Goal: Information Seeking & Learning: Learn about a topic

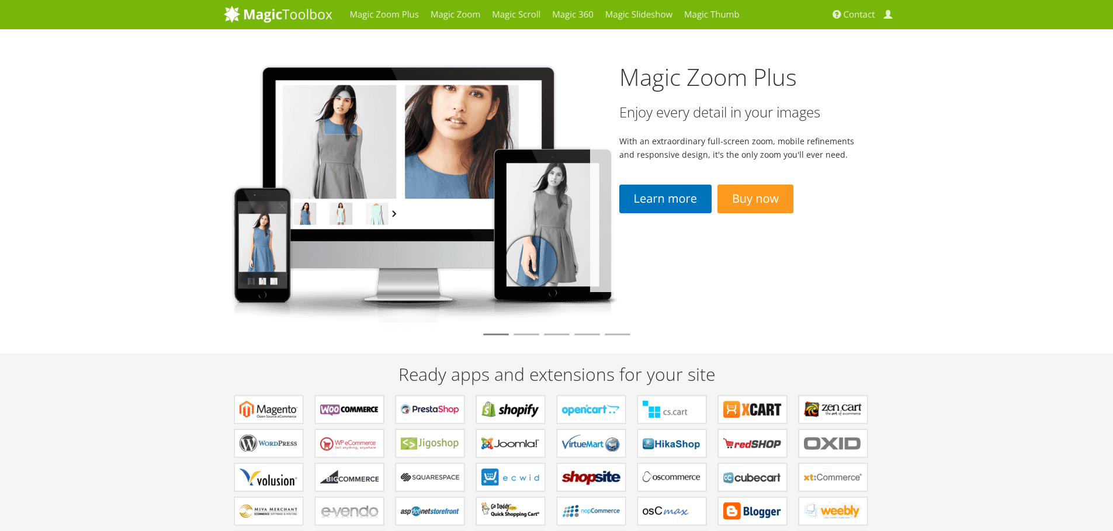
click at [438, 233] on img at bounding box center [422, 192] width 396 height 273
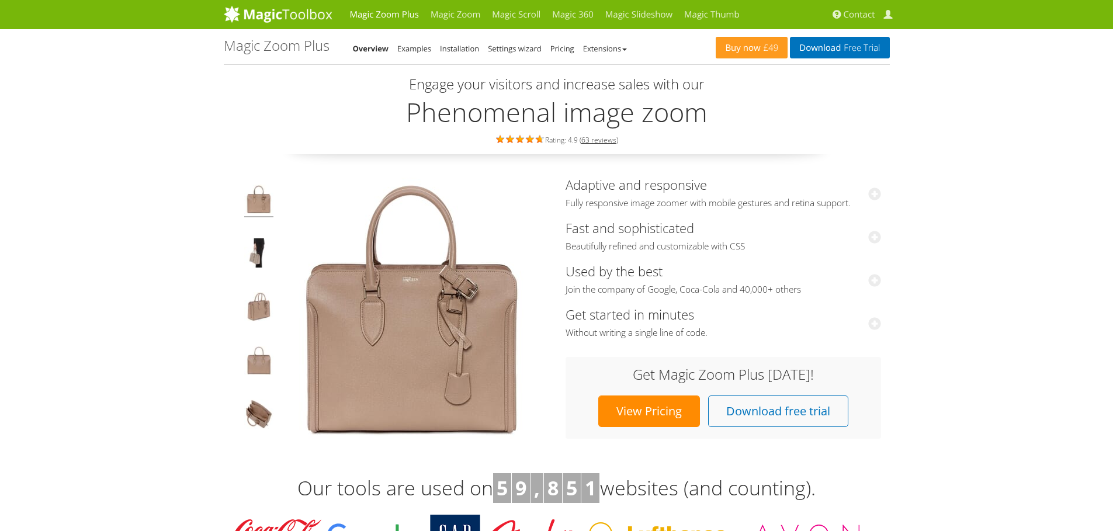
click at [460, 317] on img at bounding box center [411, 309] width 263 height 263
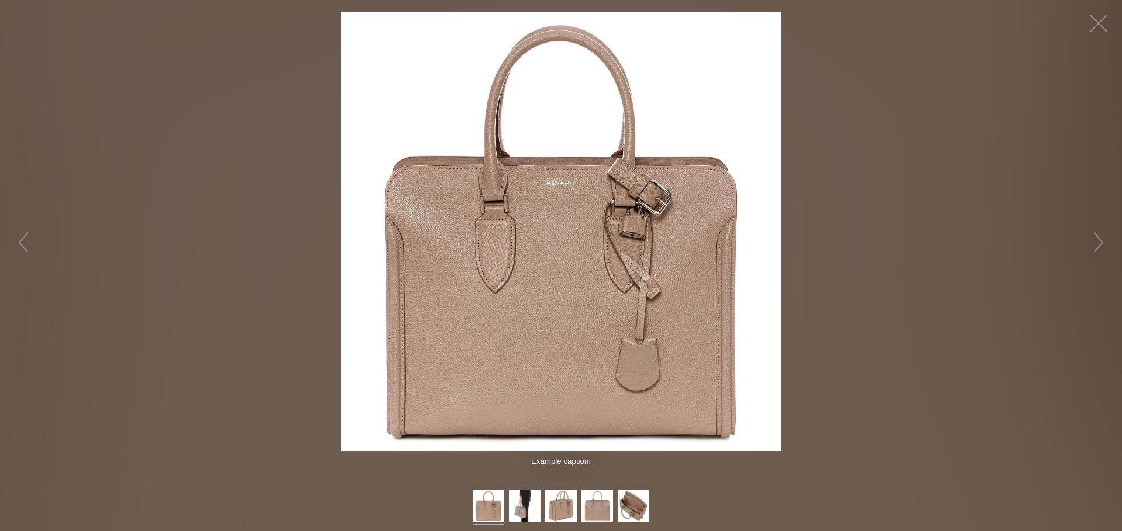
click at [610, 308] on img at bounding box center [560, 231] width 439 height 439
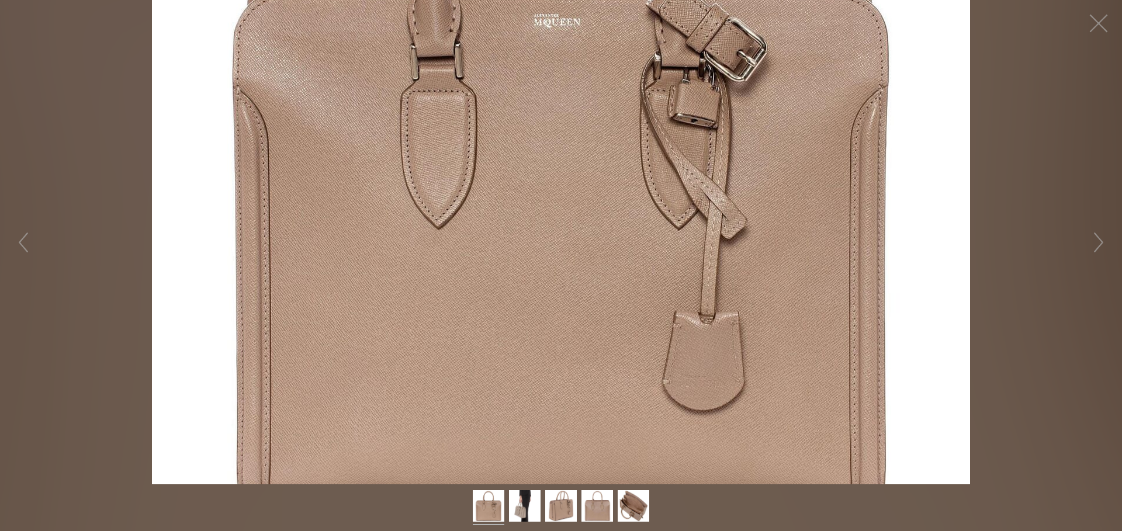
click at [610, 308] on figure "Hover to zoom" at bounding box center [561, 242] width 1122 height 484
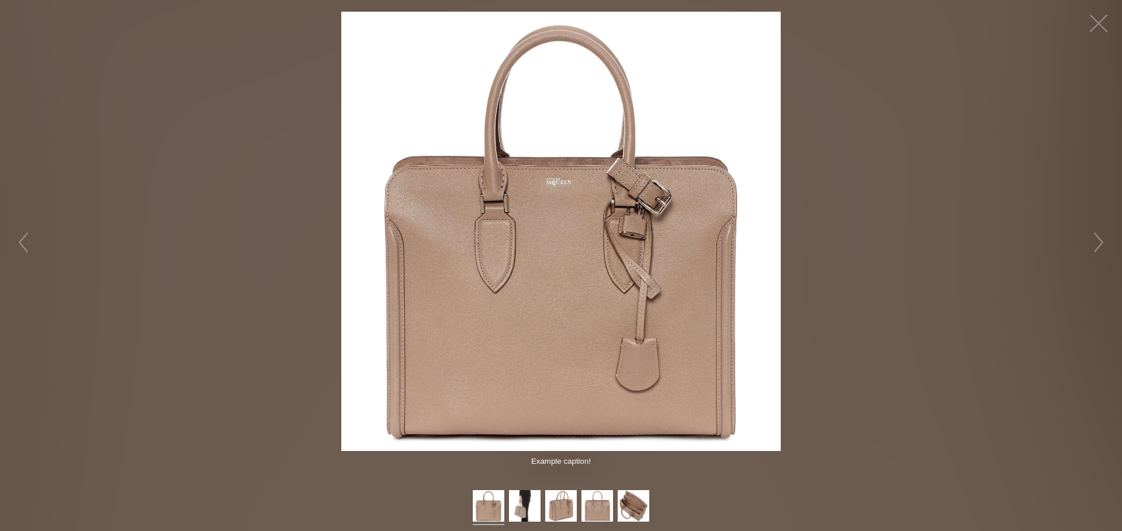
click at [610, 308] on img at bounding box center [560, 231] width 439 height 439
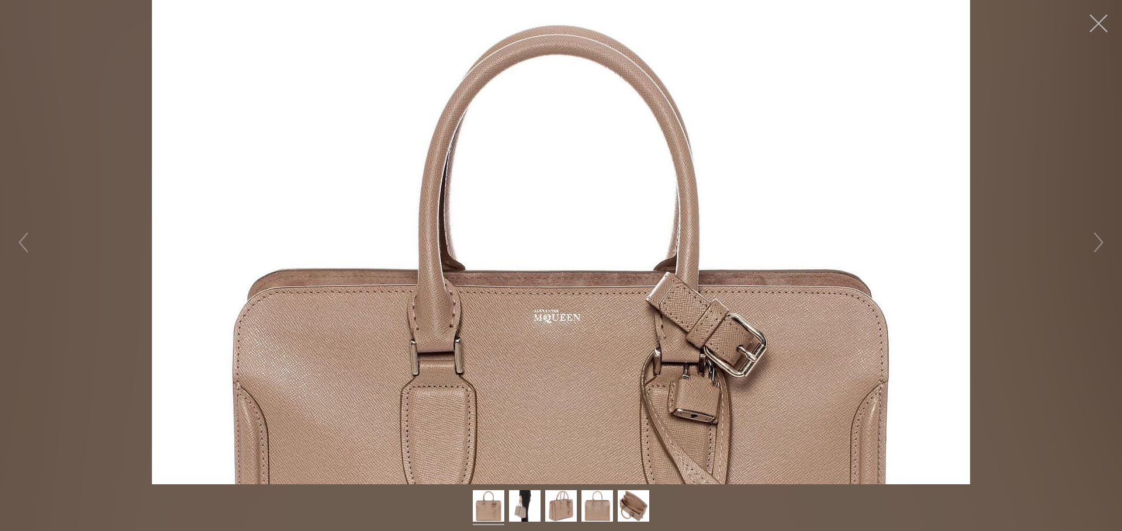
click at [1108, 32] on button "button" at bounding box center [1098, 23] width 35 height 35
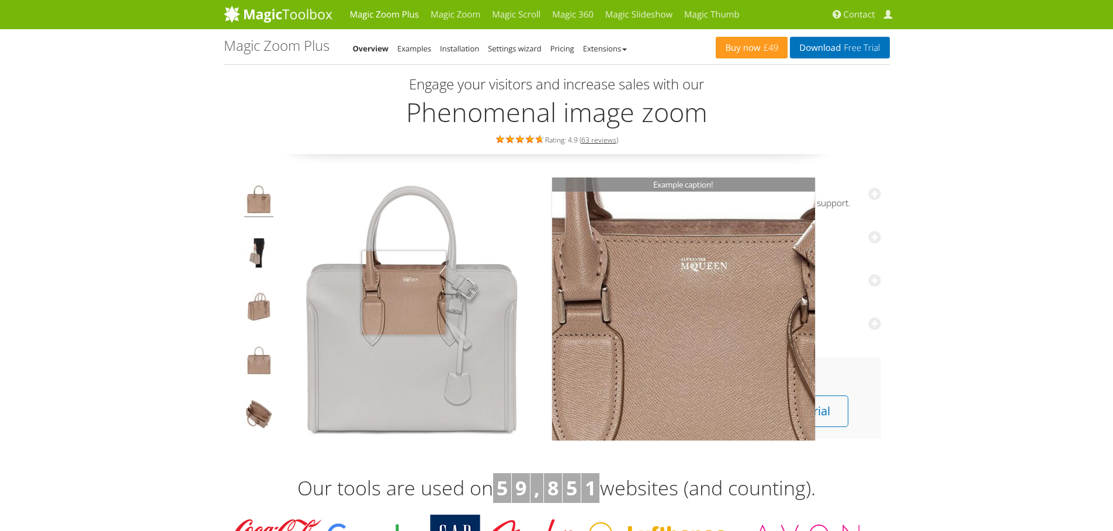
click at [404, 293] on img at bounding box center [411, 309] width 263 height 263
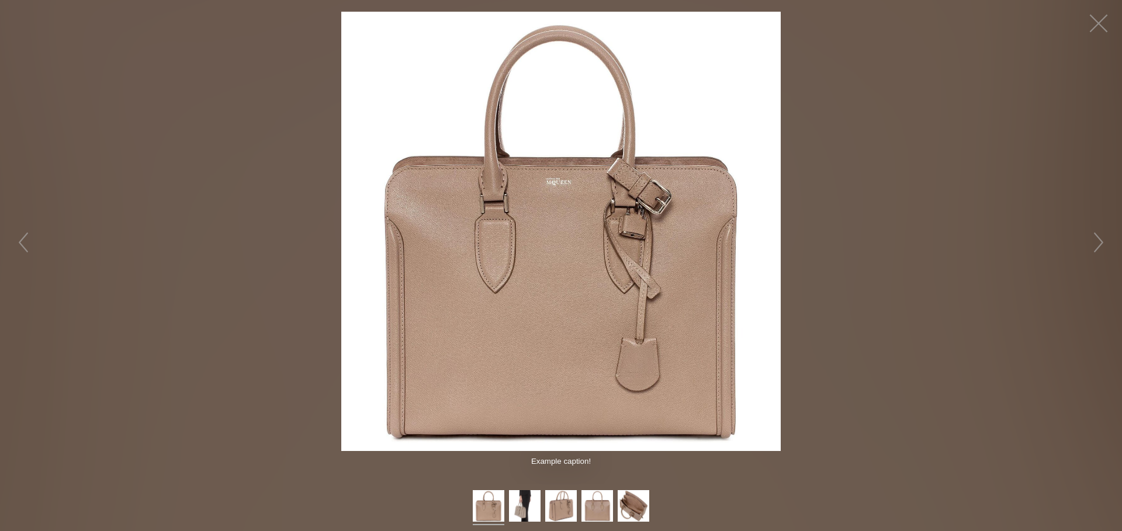
click at [888, 335] on figure "Hover to zoom" at bounding box center [561, 231] width 1122 height 439
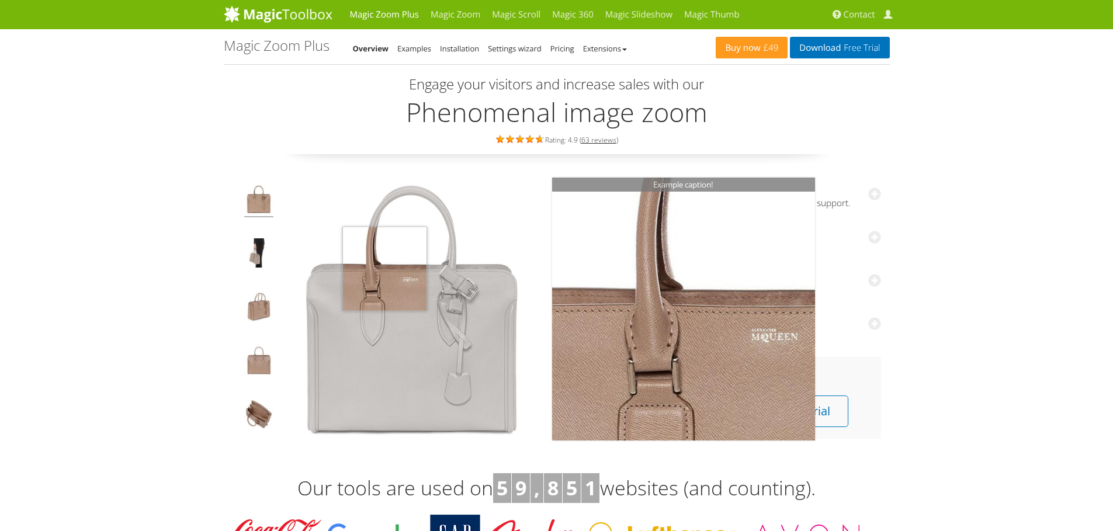
click at [397, 268] on img at bounding box center [411, 309] width 263 height 263
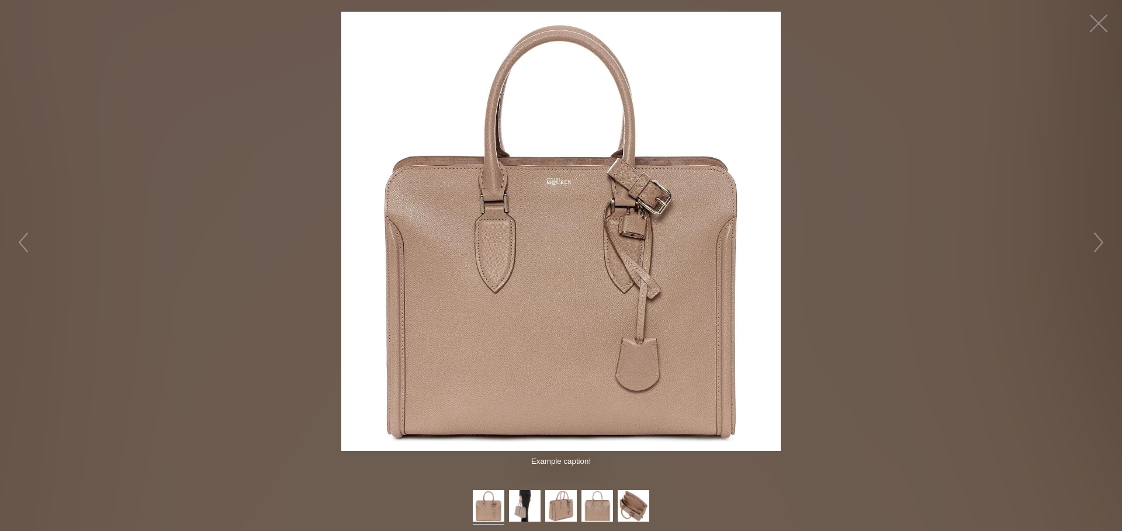
click at [580, 283] on img at bounding box center [560, 231] width 439 height 439
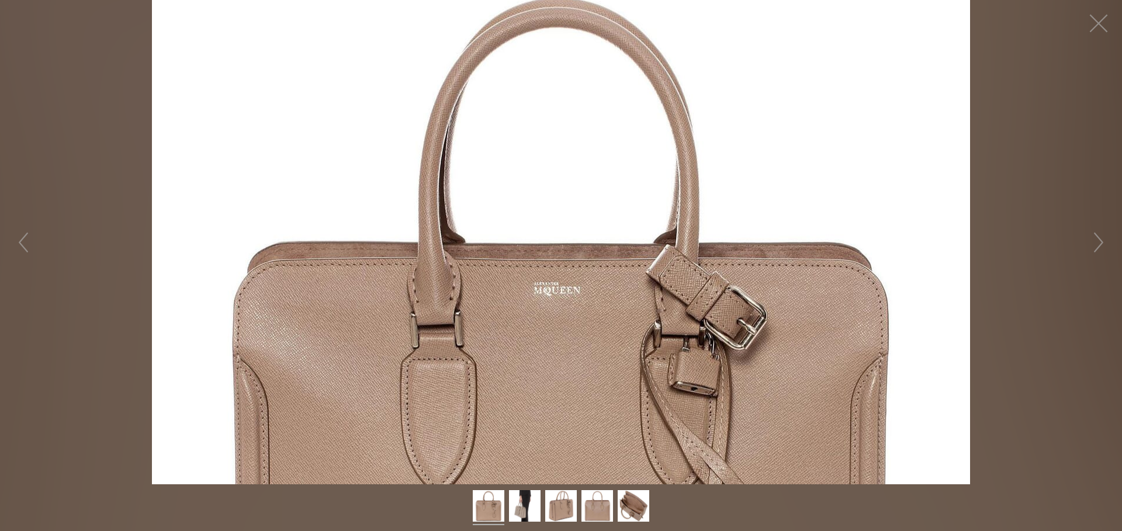
click at [1045, 152] on figure "Hover to zoom" at bounding box center [561, 242] width 1122 height 484
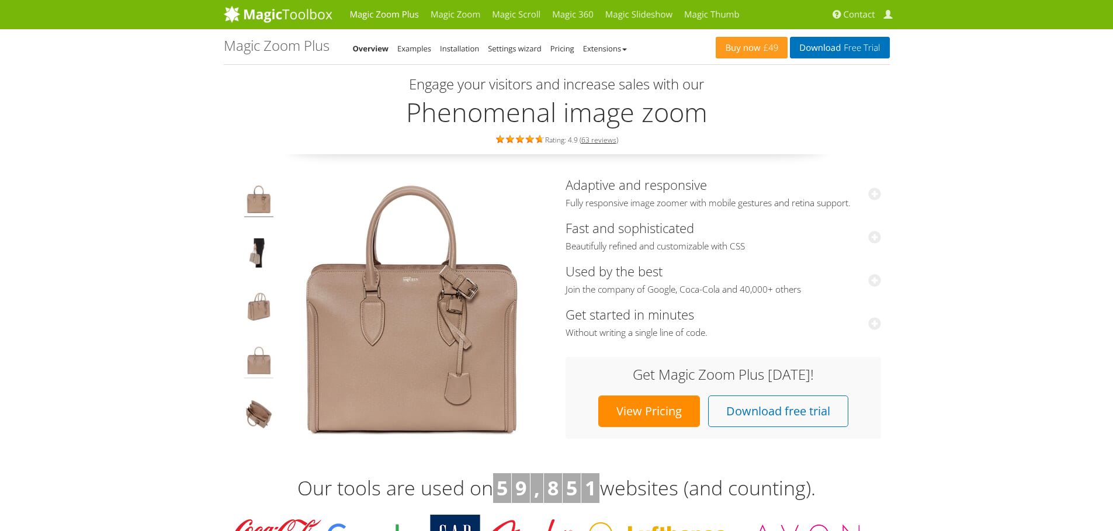
click at [259, 370] on img at bounding box center [258, 362] width 29 height 33
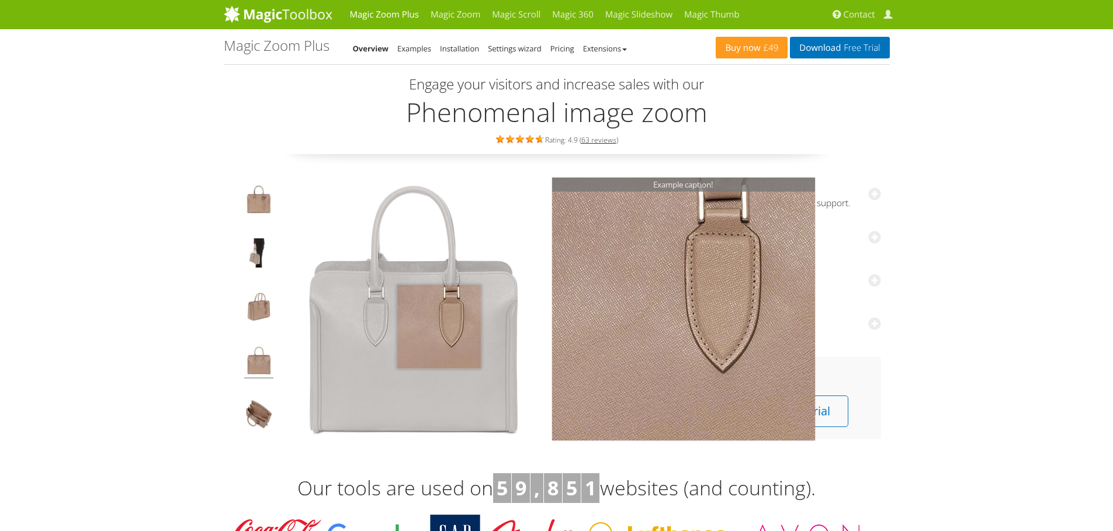
click at [439, 327] on img at bounding box center [411, 309] width 263 height 263
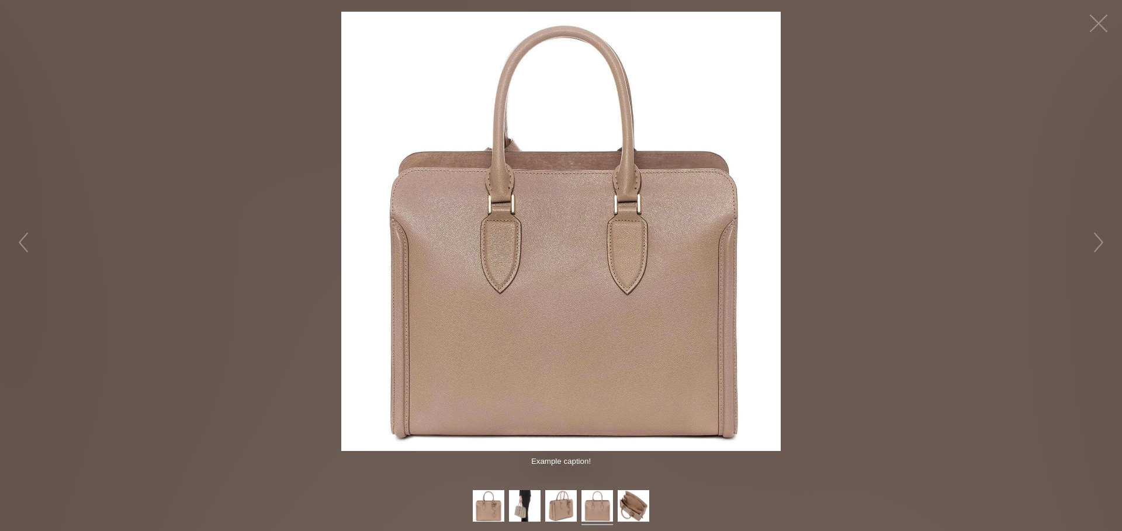
click at [524, 289] on img at bounding box center [560, 231] width 439 height 439
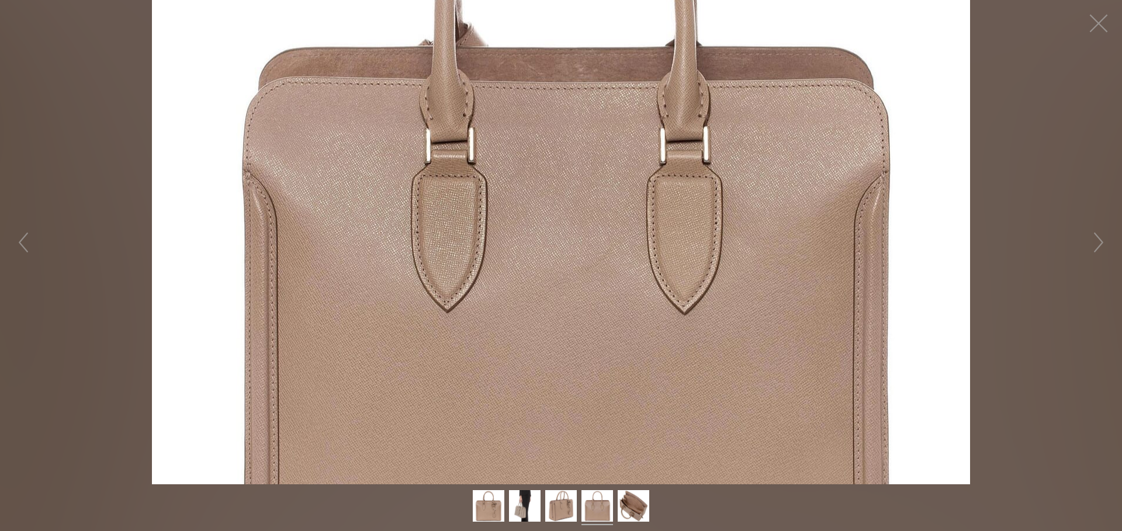
drag, startPoint x: 625, startPoint y: 266, endPoint x: 551, endPoint y: 391, distance: 144.6
click at [561, 389] on figure "Hover to zoom" at bounding box center [561, 242] width 1122 height 484
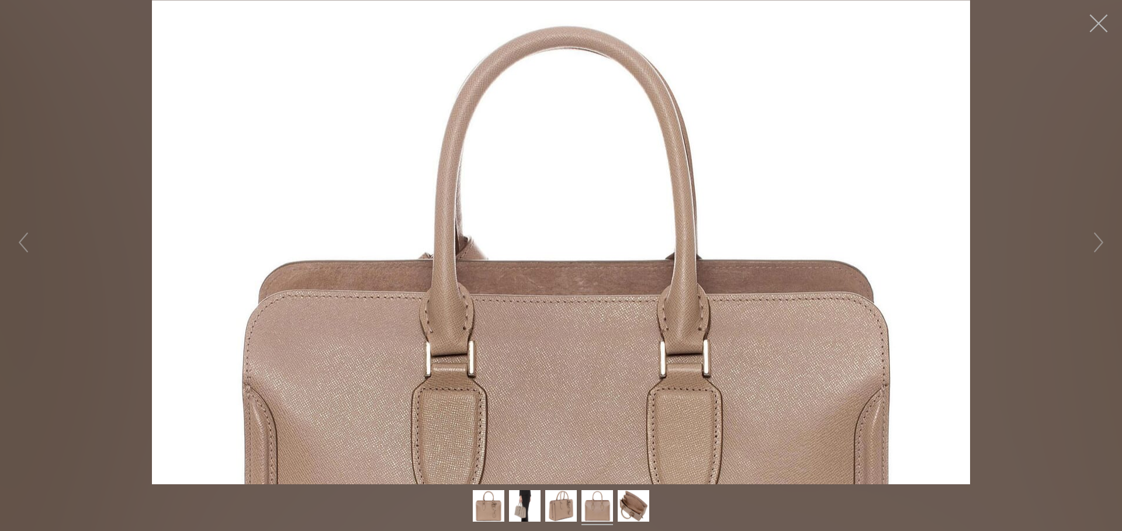
click at [1098, 32] on button "button" at bounding box center [1098, 23] width 35 height 35
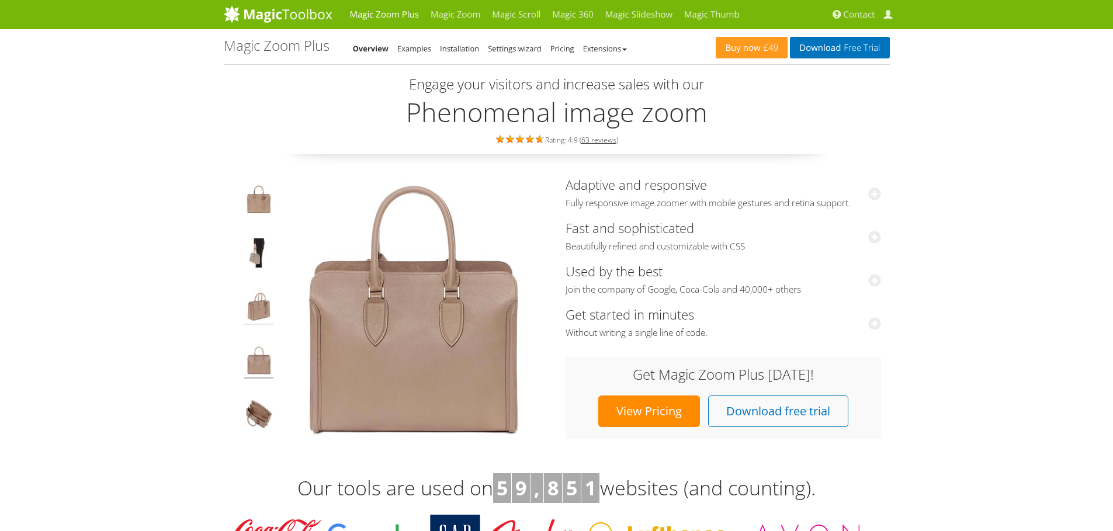
click at [261, 317] on img at bounding box center [258, 308] width 29 height 33
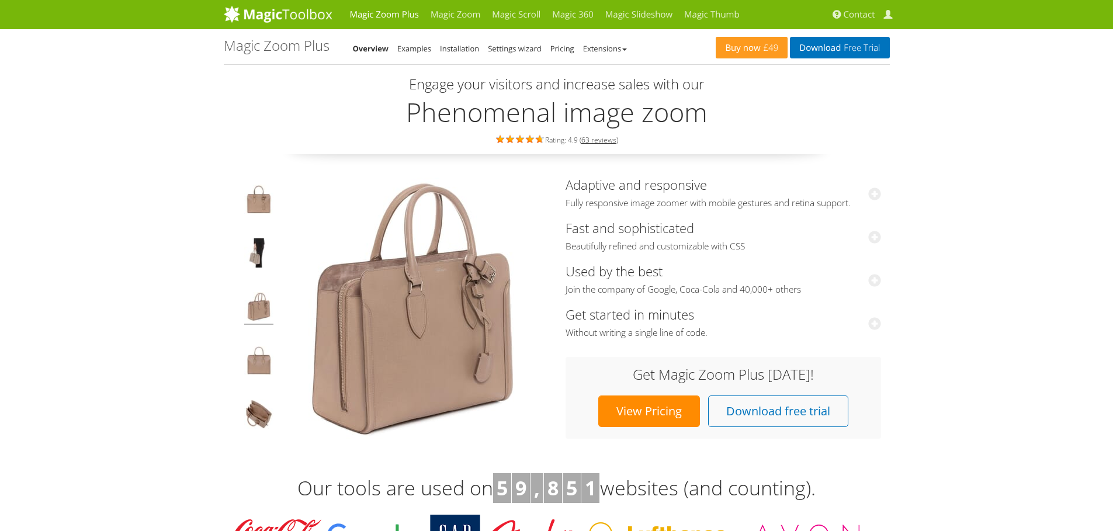
click at [443, 324] on img at bounding box center [411, 309] width 263 height 263
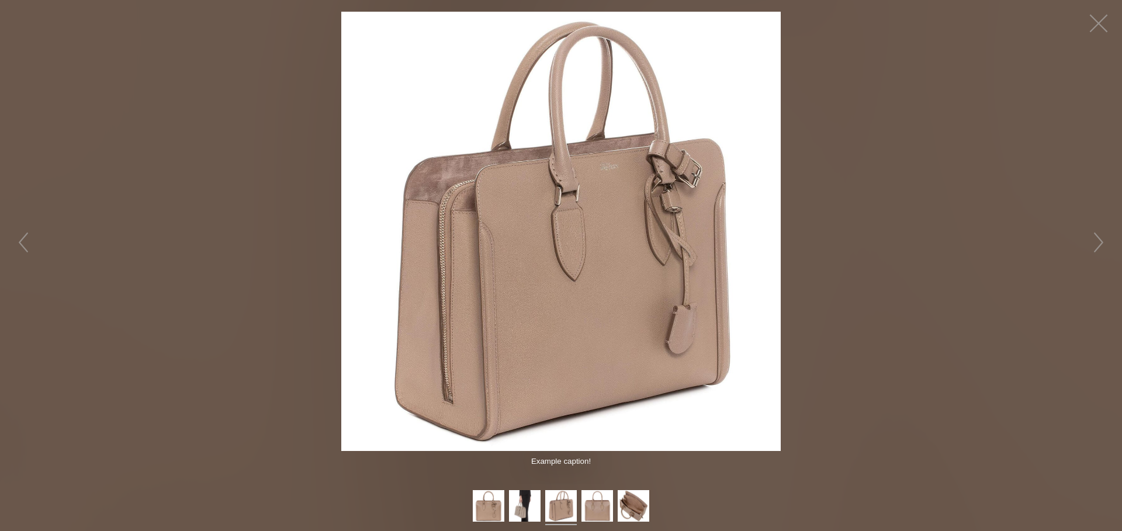
click at [611, 305] on img at bounding box center [560, 231] width 439 height 439
click at [611, 305] on figure "Hover to zoom" at bounding box center [560, 231] width 439 height 439
click at [611, 305] on img at bounding box center [560, 231] width 439 height 439
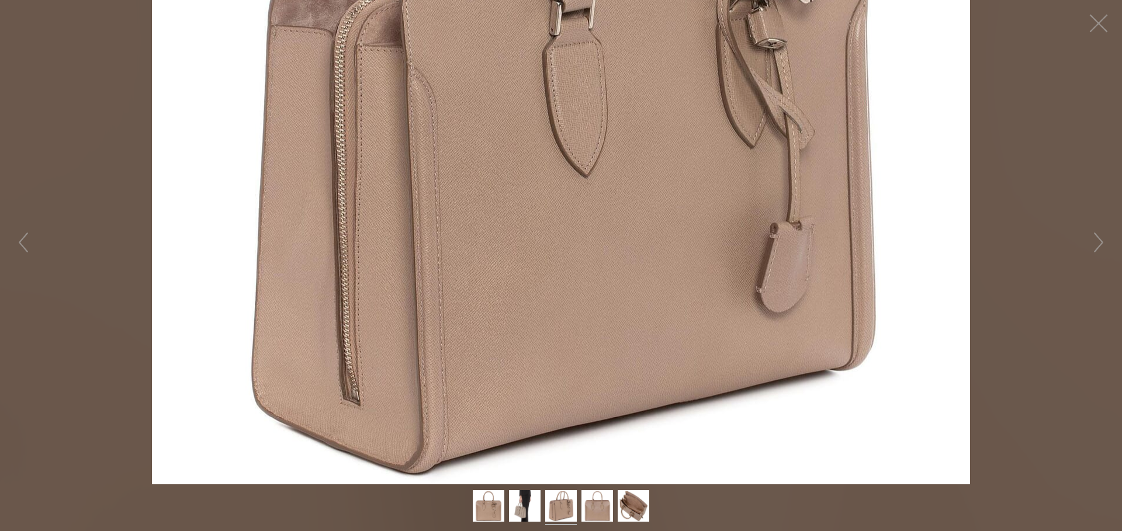
drag, startPoint x: 549, startPoint y: 366, endPoint x: 552, endPoint y: 376, distance: 10.9
click at [552, 376] on figure "Hover to zoom" at bounding box center [561, 242] width 1122 height 484
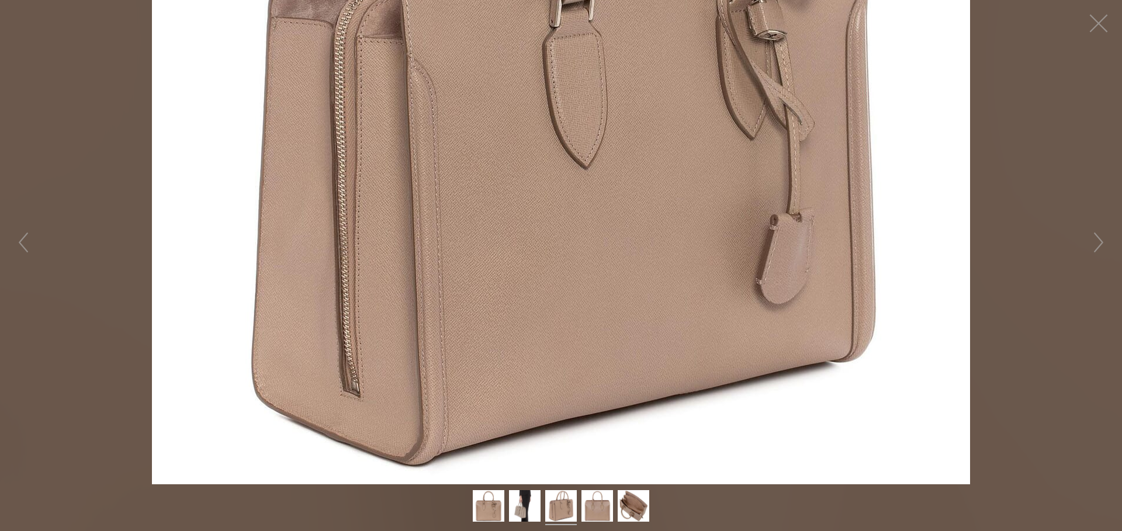
drag, startPoint x: 566, startPoint y: 342, endPoint x: 705, endPoint y: 349, distance: 139.8
click at [695, 349] on figure "Hover to zoom" at bounding box center [561, 242] width 1122 height 484
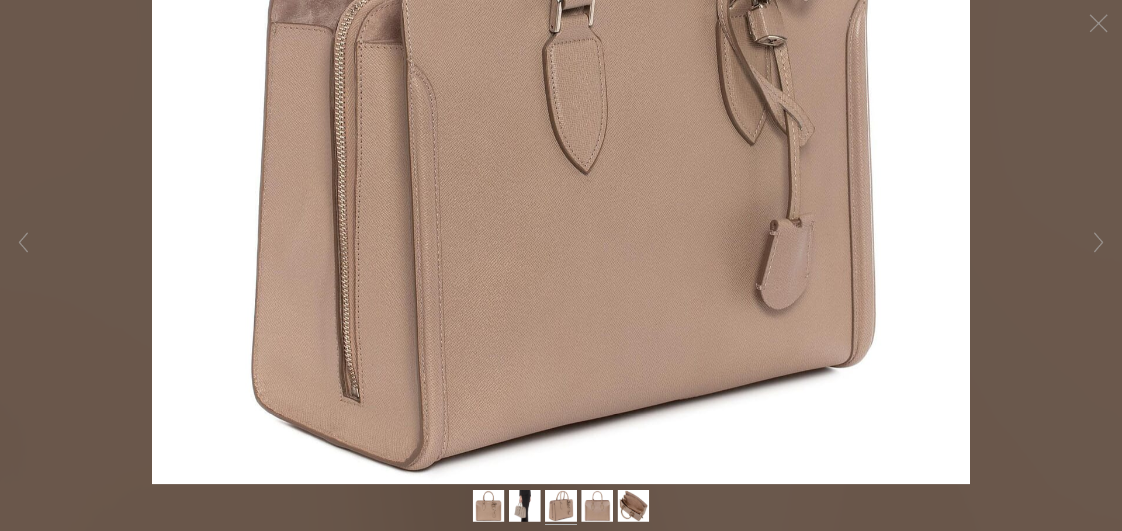
drag, startPoint x: 584, startPoint y: 334, endPoint x: 754, endPoint y: 238, distance: 195.4
click at [355, 333] on figure "Hover to zoom" at bounding box center [561, 242] width 1122 height 484
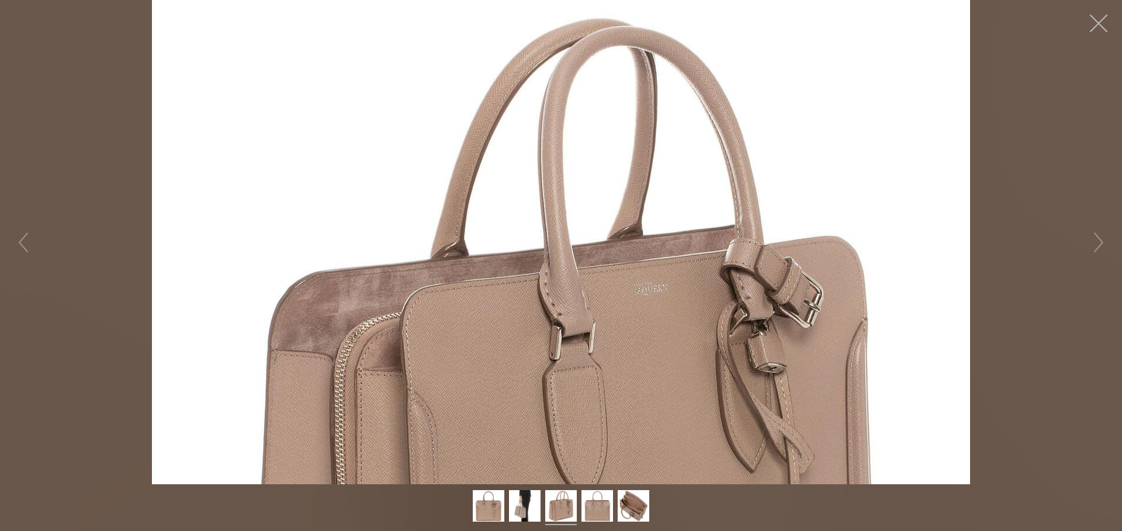
click at [1097, 13] on button "button" at bounding box center [1098, 23] width 35 height 35
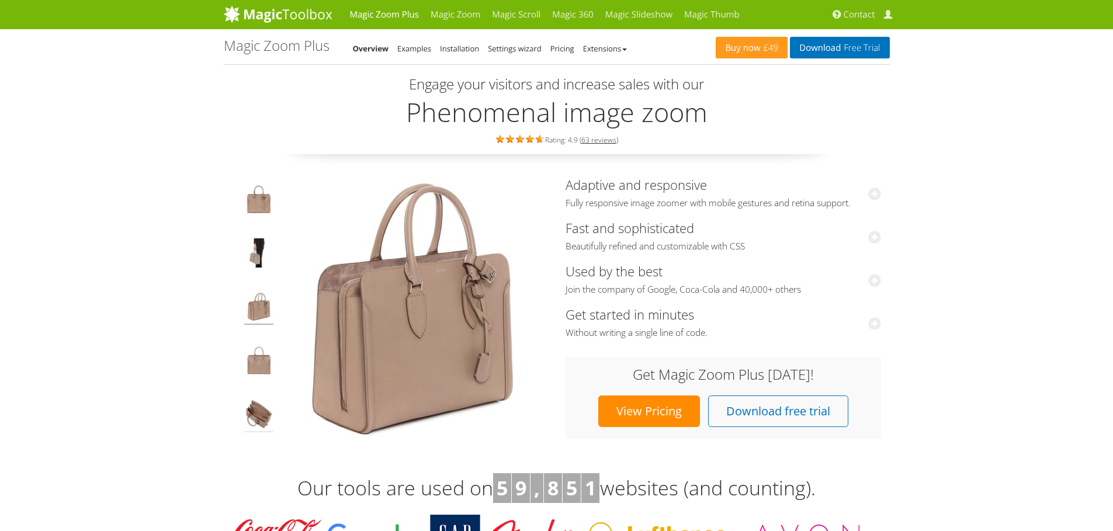
click at [258, 414] on img at bounding box center [258, 416] width 29 height 33
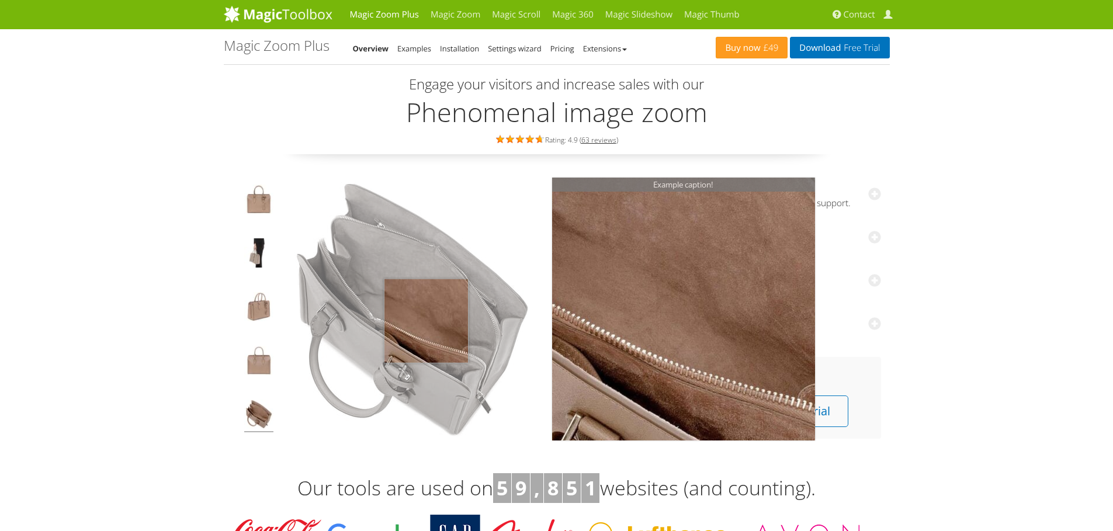
click at [426, 320] on img at bounding box center [411, 309] width 263 height 263
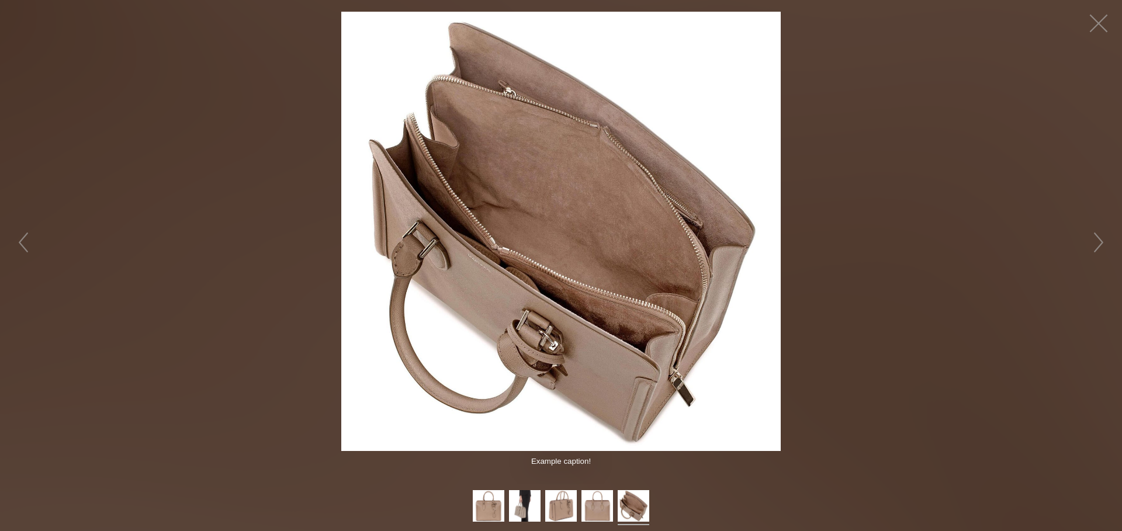
click at [958, 317] on figure "Hover to zoom" at bounding box center [561, 231] width 1122 height 439
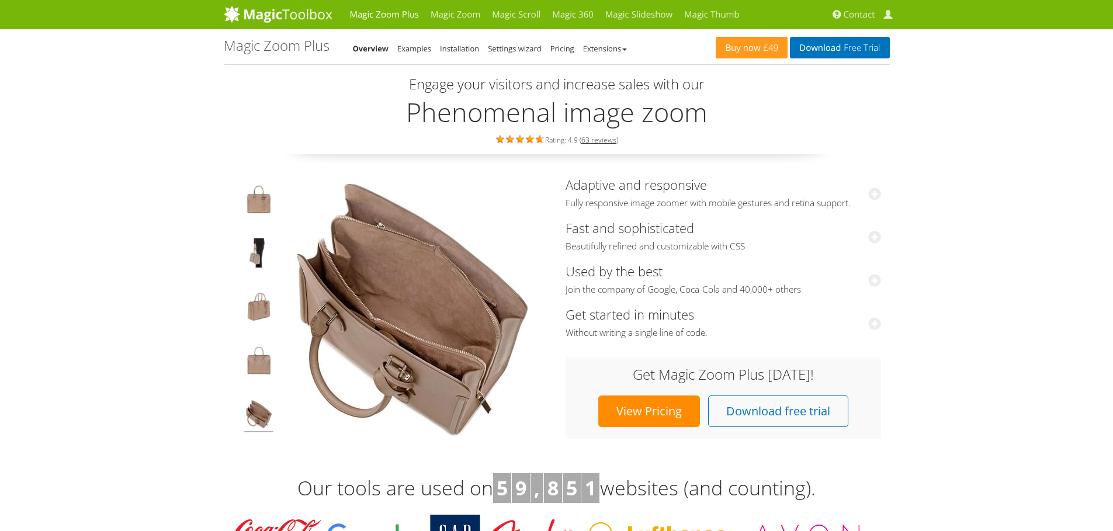
click at [616, 51] on link "Extensions" at bounding box center [605, 48] width 44 height 11
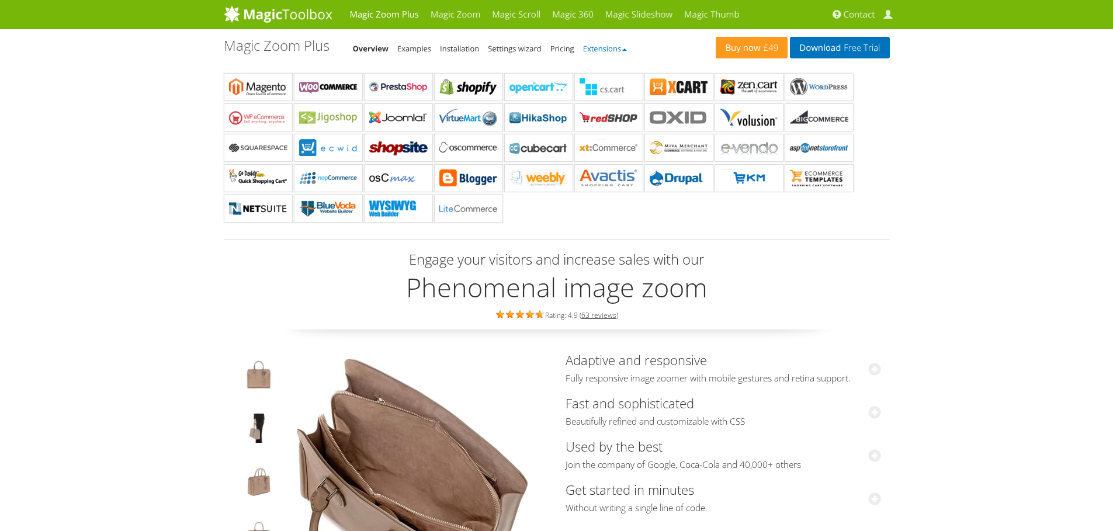
click at [616, 51] on link "Extensions" at bounding box center [605, 48] width 44 height 11
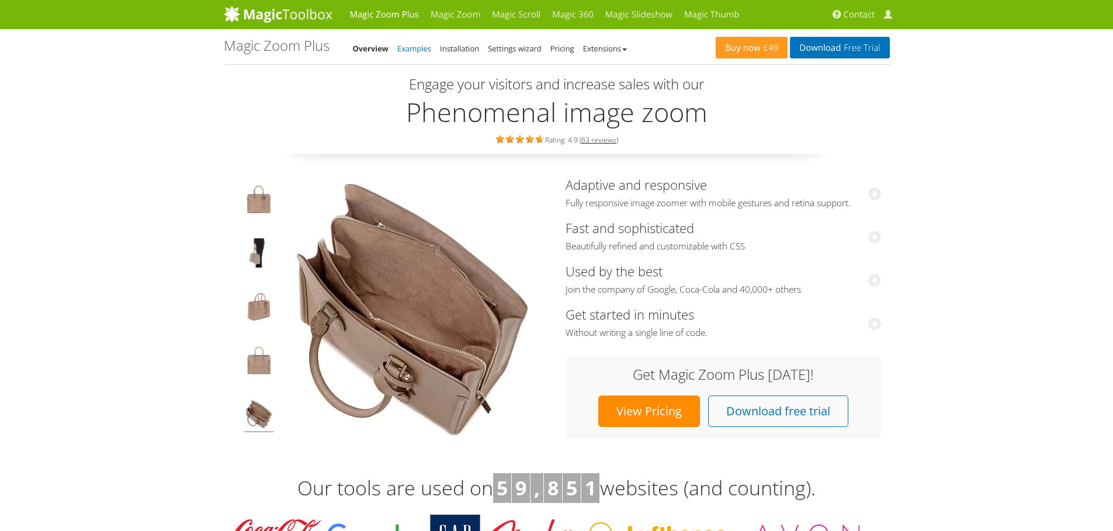
click at [428, 51] on link "Examples" at bounding box center [414, 48] width 34 height 11
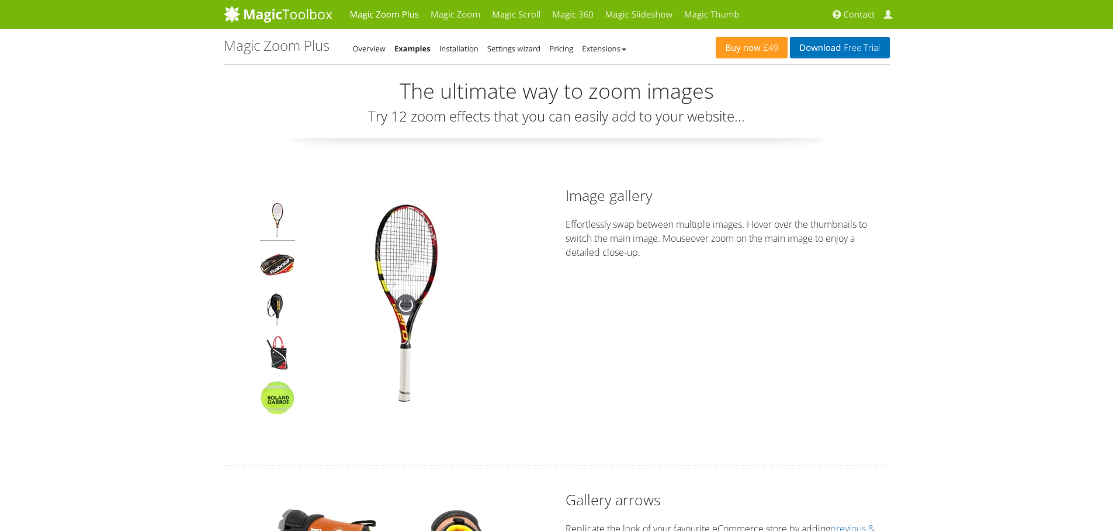
scroll to position [351, 0]
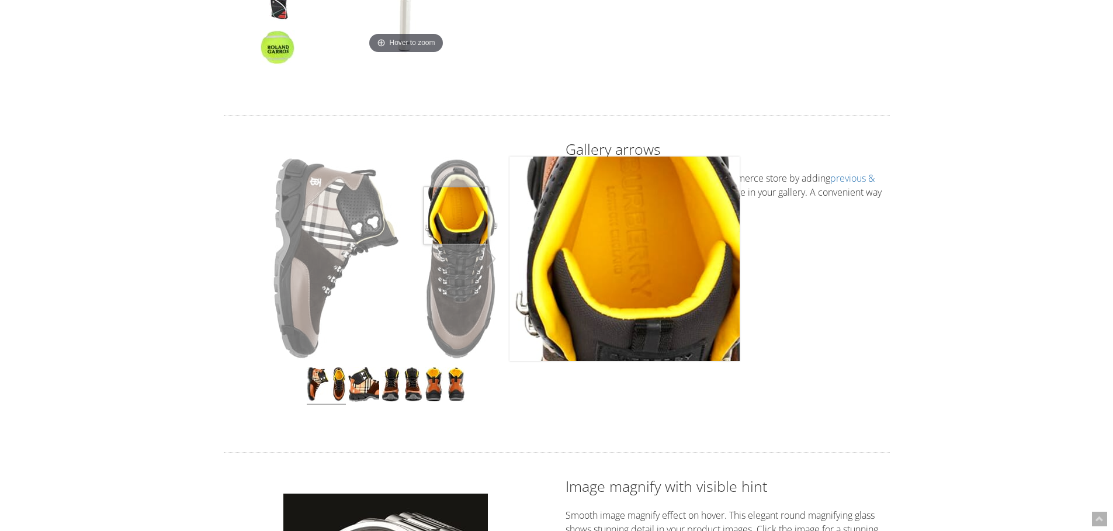
click at [456, 216] on img at bounding box center [386, 259] width 230 height 205
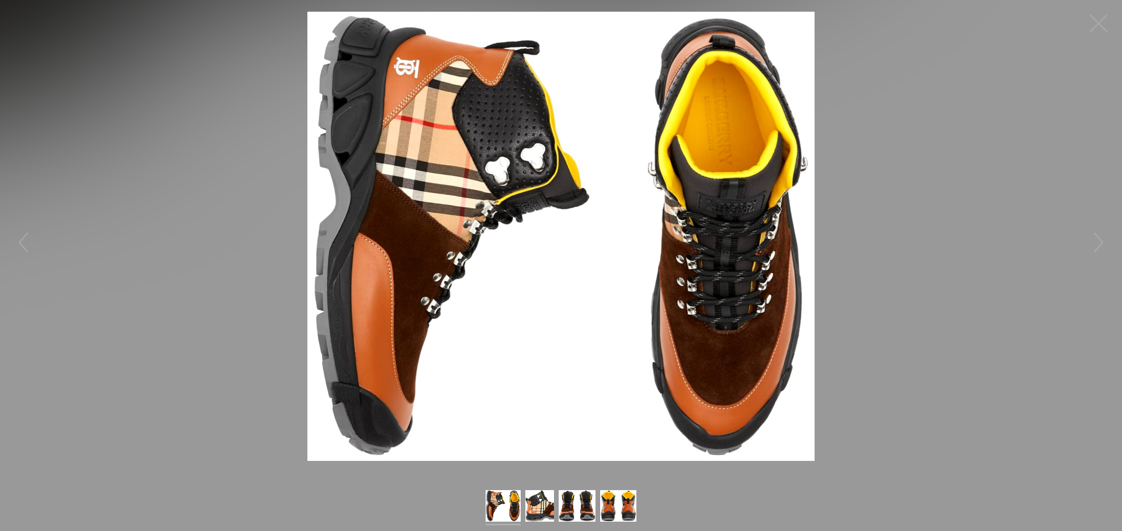
click at [526, 346] on img at bounding box center [560, 236] width 507 height 449
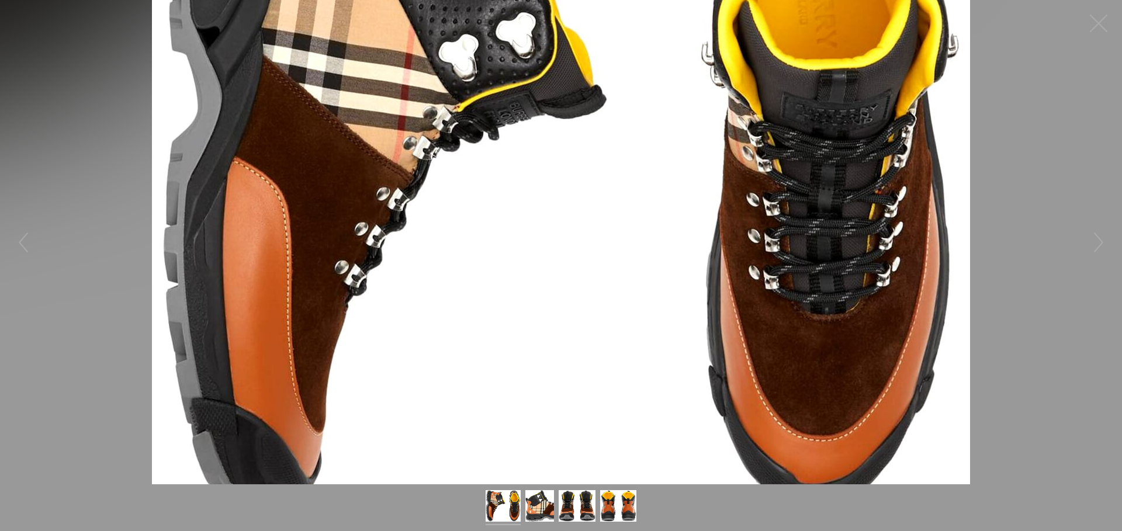
click at [1047, 294] on figure "Click to expand" at bounding box center [561, 242] width 1122 height 484
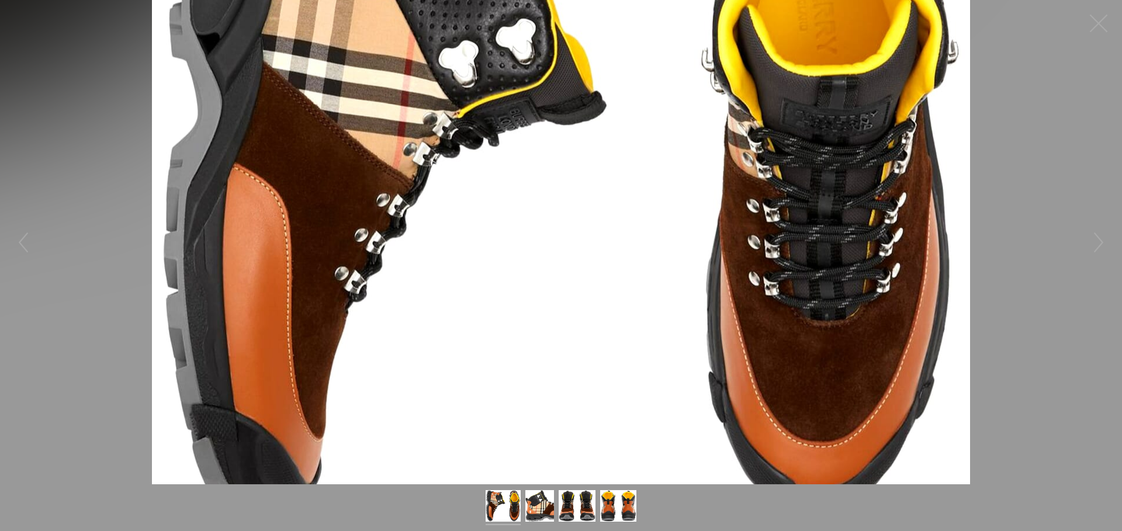
click at [1047, 290] on figure "Click to expand" at bounding box center [561, 242] width 1122 height 484
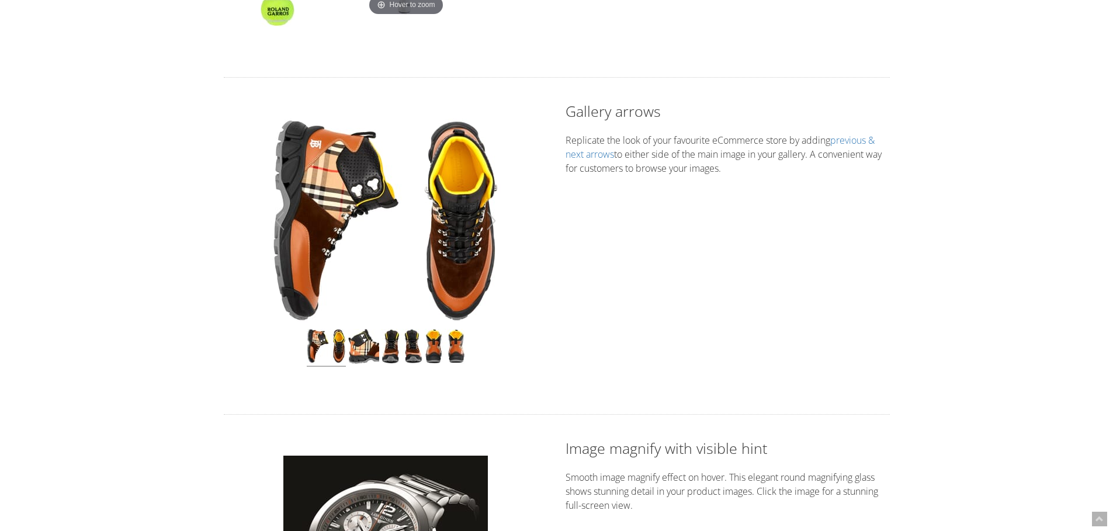
scroll to position [409, 0]
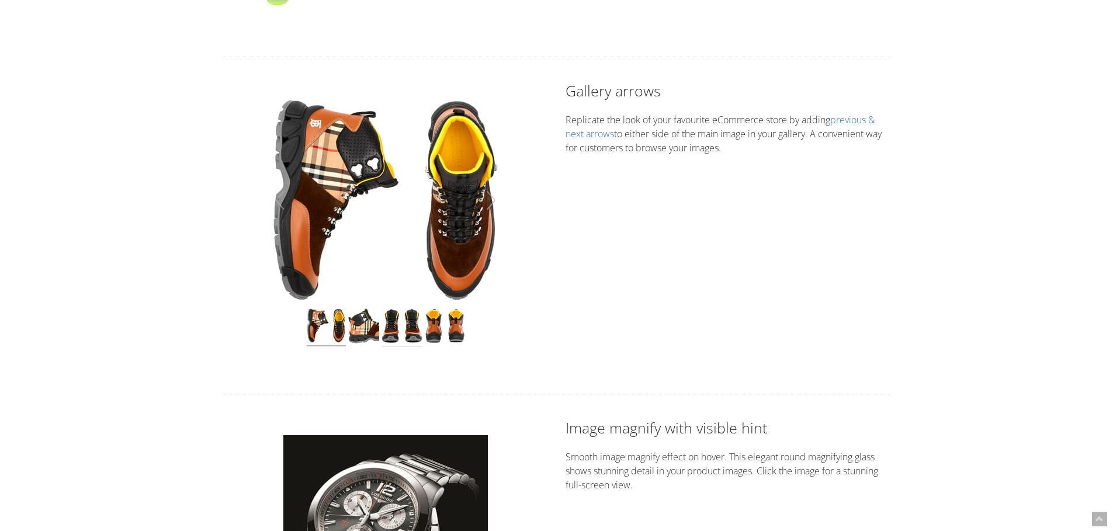
click at [382, 332] on img at bounding box center [402, 328] width 41 height 39
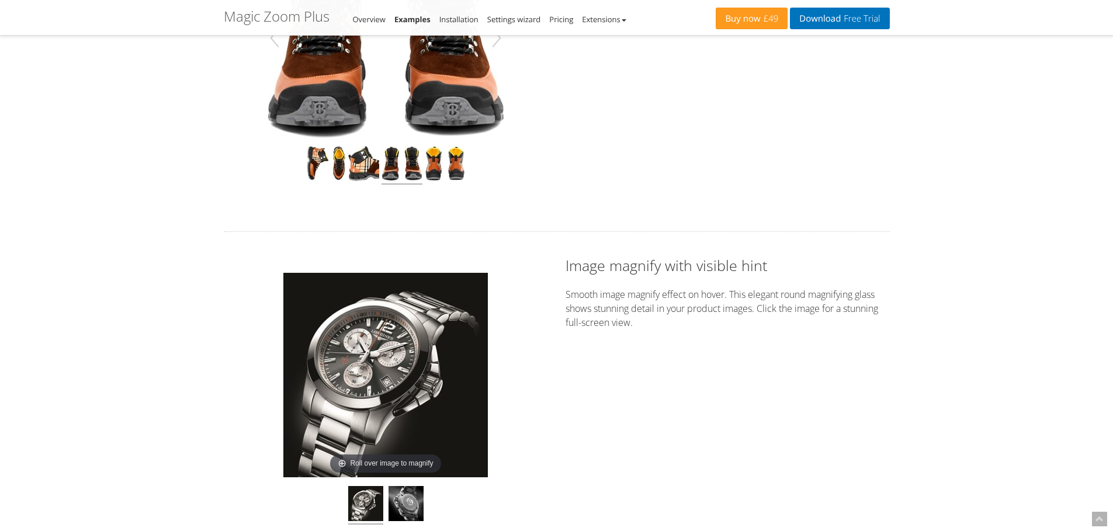
scroll to position [701, 0]
